Goal: Communication & Community: Answer question/provide support

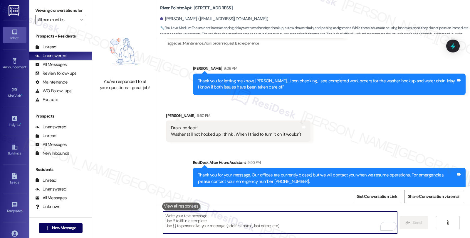
scroll to position [751, 0]
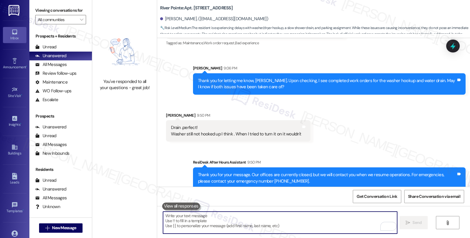
click at [335, 130] on div "Received via SMS [PERSON_NAME] 9:50 PM Drain .perfect! [PERSON_NAME] still not …" at bounding box center [313, 122] width 313 height 47
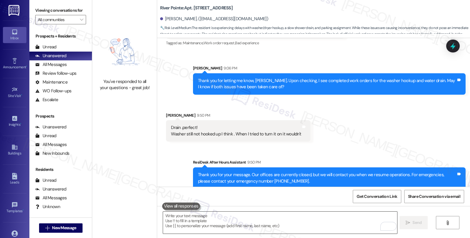
click at [210, 223] on textarea "To enrich screen reader interactions, please activate Accessibility in Grammarl…" at bounding box center [280, 223] width 234 height 22
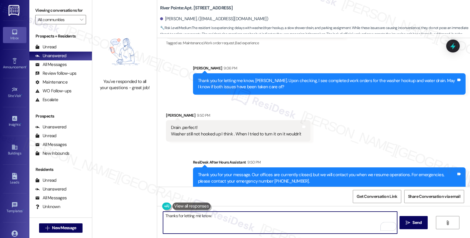
click at [220, 216] on textarea "Thanks for letting me know." at bounding box center [280, 223] width 234 height 22
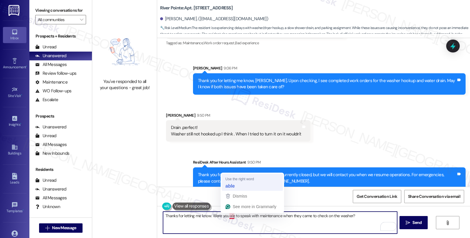
type textarea "Thanks for letting me know. Were you able to speak with maintenance when they c…"
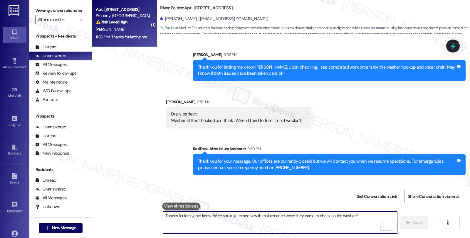
scroll to position [792, 0]
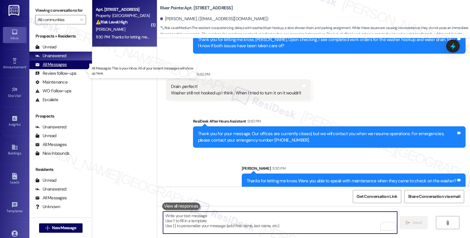
click at [59, 68] on div "All Messages" at bounding box center [50, 65] width 31 height 6
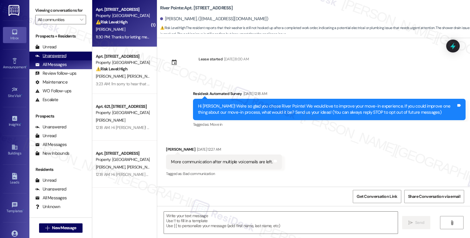
click at [59, 59] on div "Unanswered" at bounding box center [50, 56] width 31 height 6
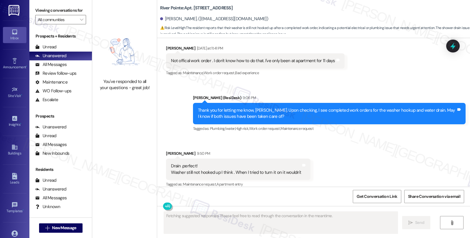
scroll to position [827, 0]
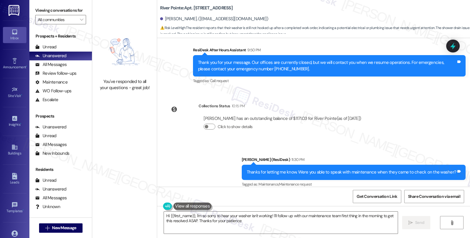
type textarea "Hi {{first_name}}, I'm so sorry to hear your washer isn't working! I'll follow …"
